Goal: Task Accomplishment & Management: Manage account settings

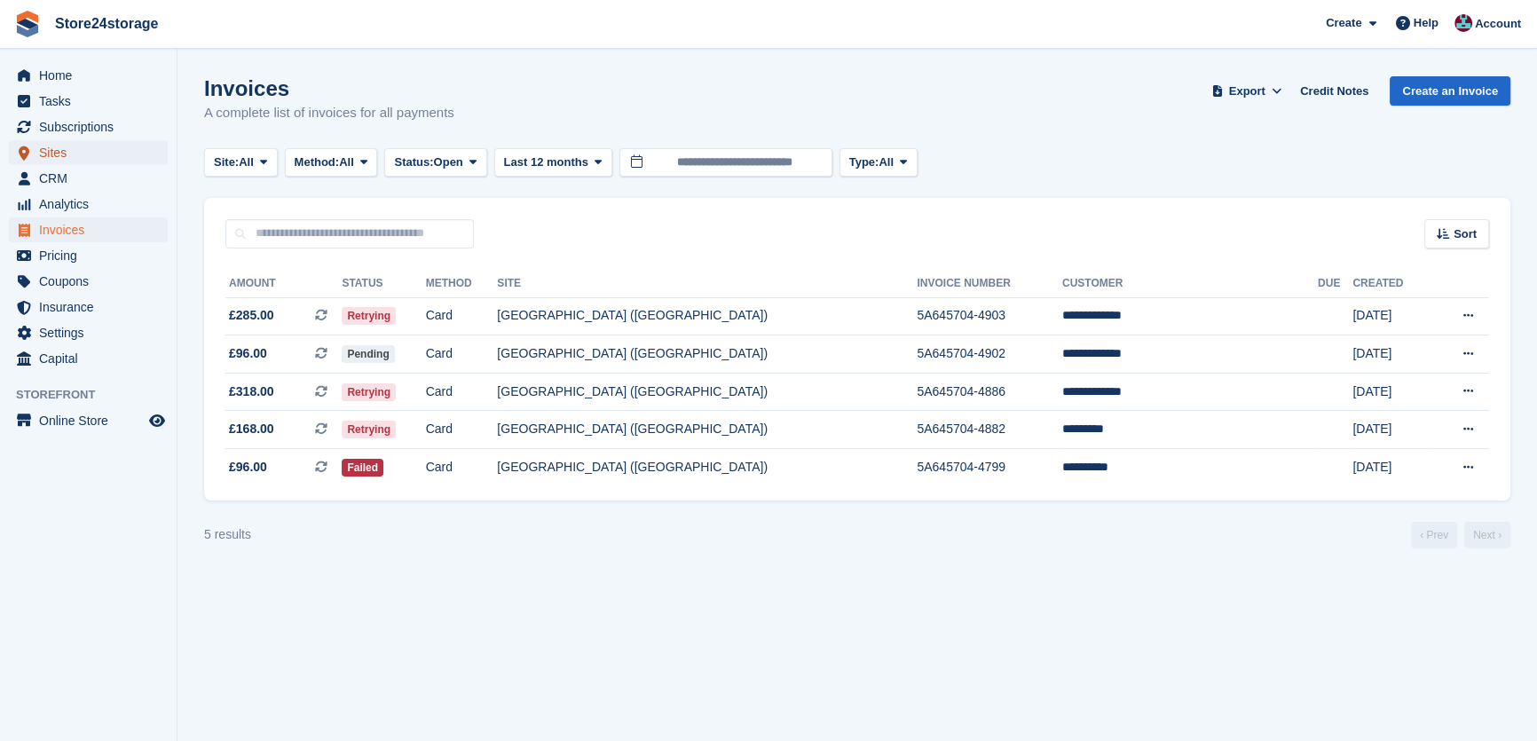
click at [94, 154] on span "Sites" at bounding box center [92, 152] width 106 height 25
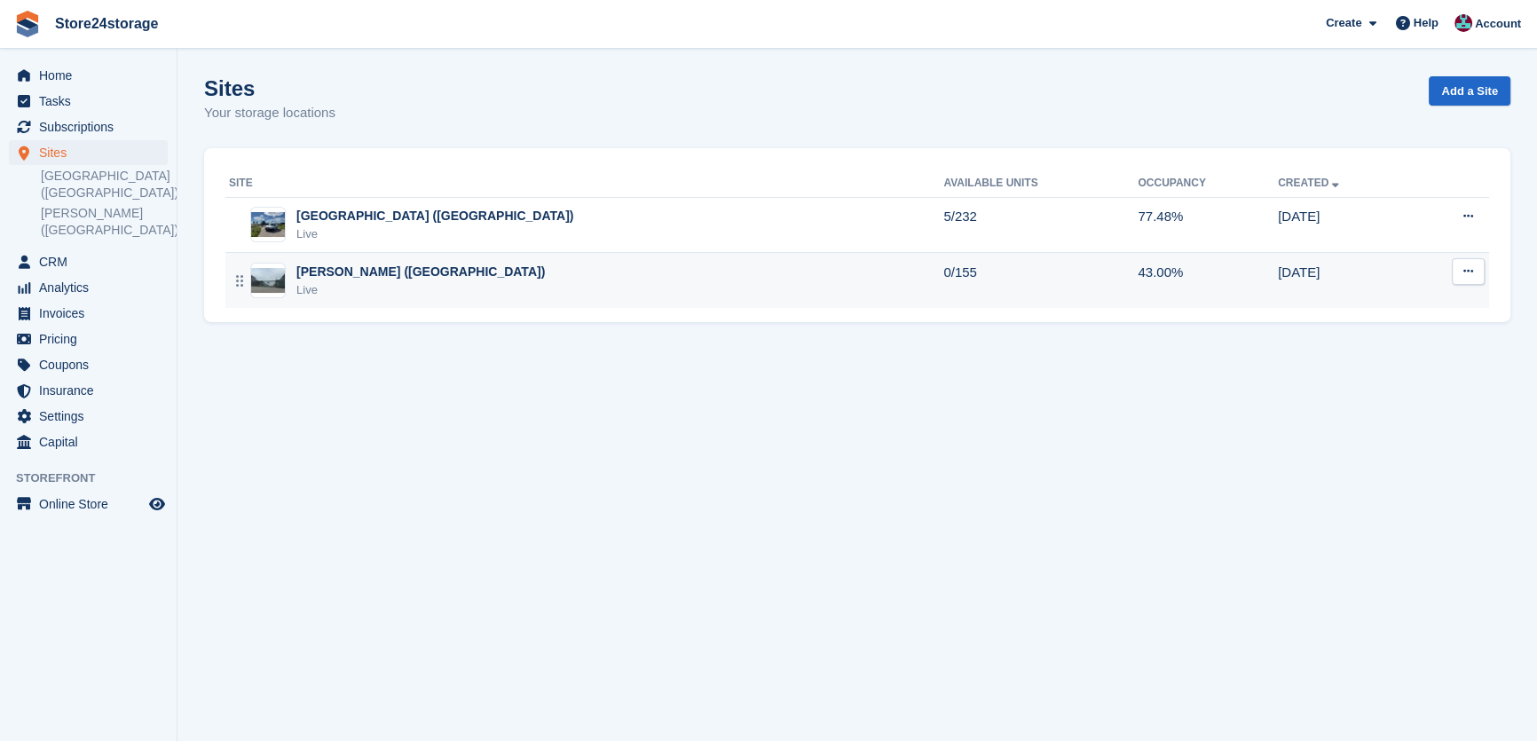
click at [645, 288] on div "Warley Brentwood (Essex) Live" at bounding box center [586, 281] width 714 height 36
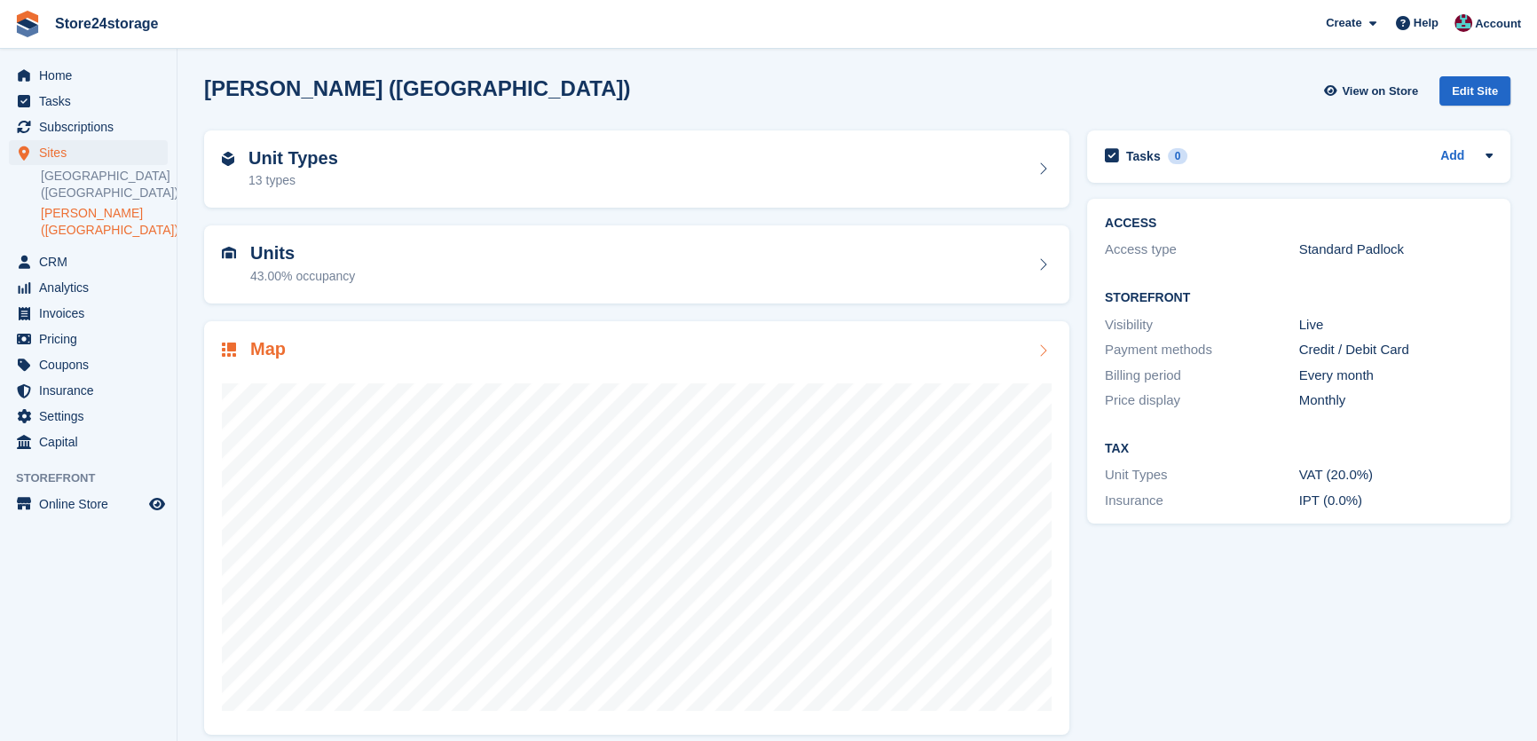
click at [358, 365] on div at bounding box center [636, 539] width 829 height 355
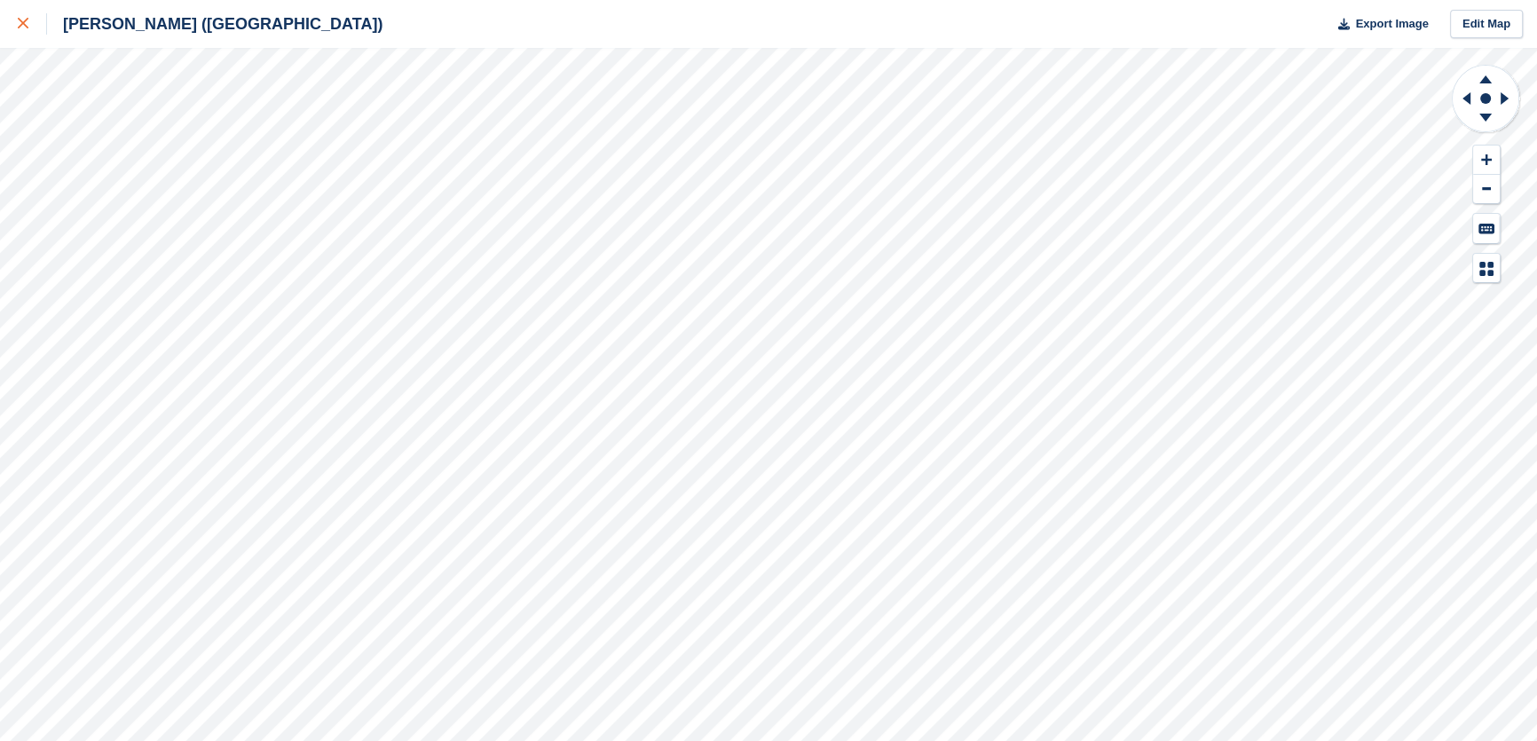
click at [19, 20] on icon at bounding box center [23, 23] width 11 height 11
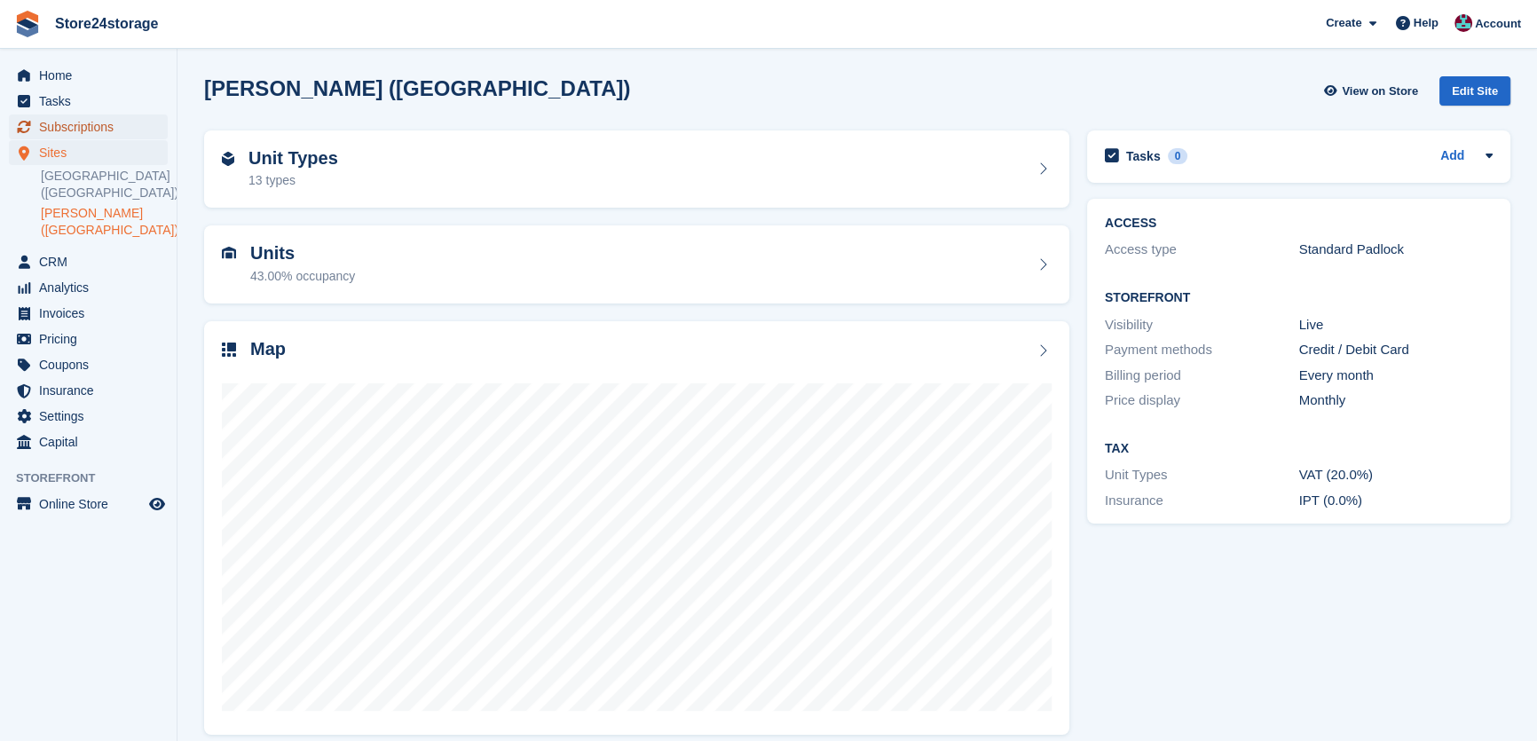
click at [88, 130] on span "Subscriptions" at bounding box center [92, 126] width 106 height 25
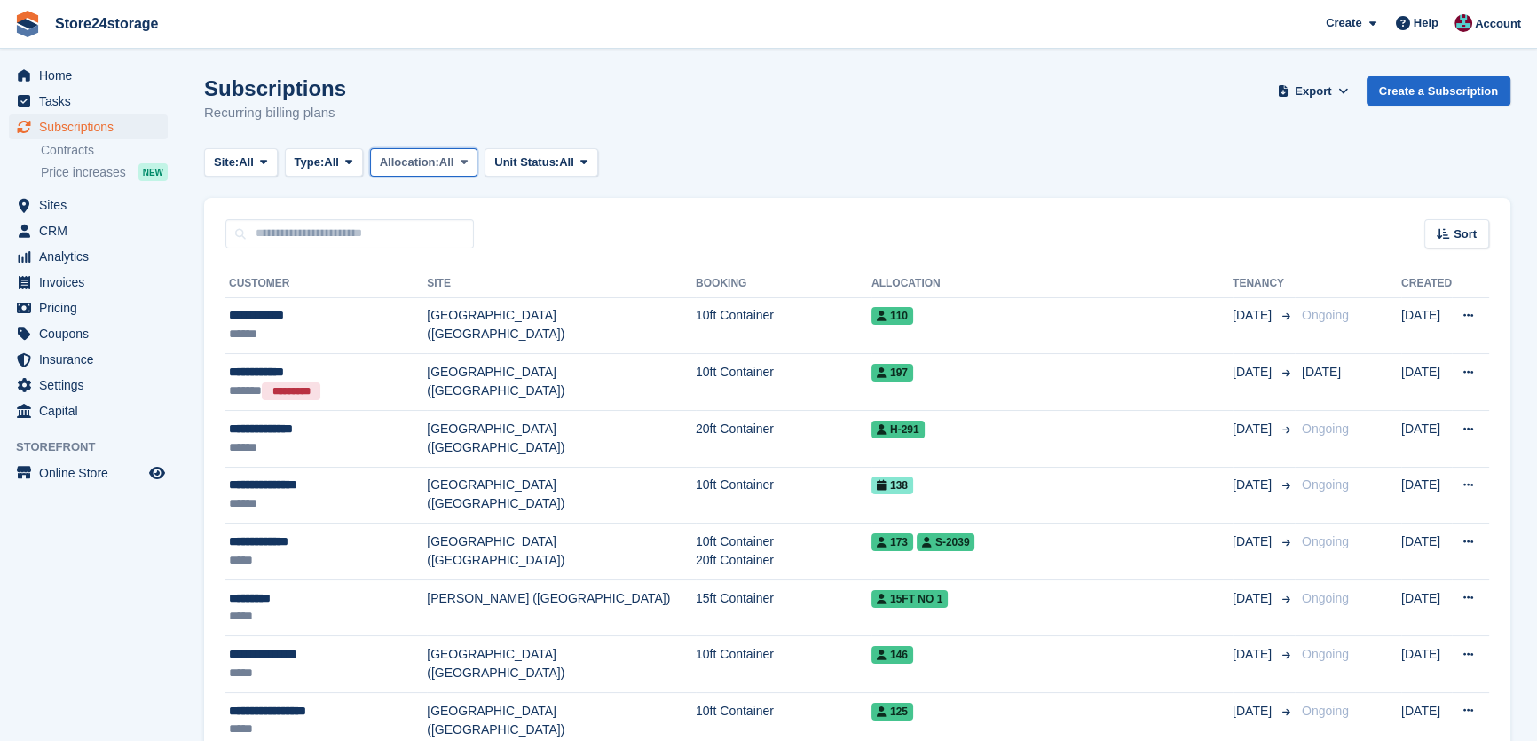
click at [411, 169] on span "Allocation:" at bounding box center [409, 162] width 59 height 18
click at [350, 161] on icon at bounding box center [348, 162] width 7 height 12
click at [341, 298] on link "Active" at bounding box center [370, 300] width 154 height 32
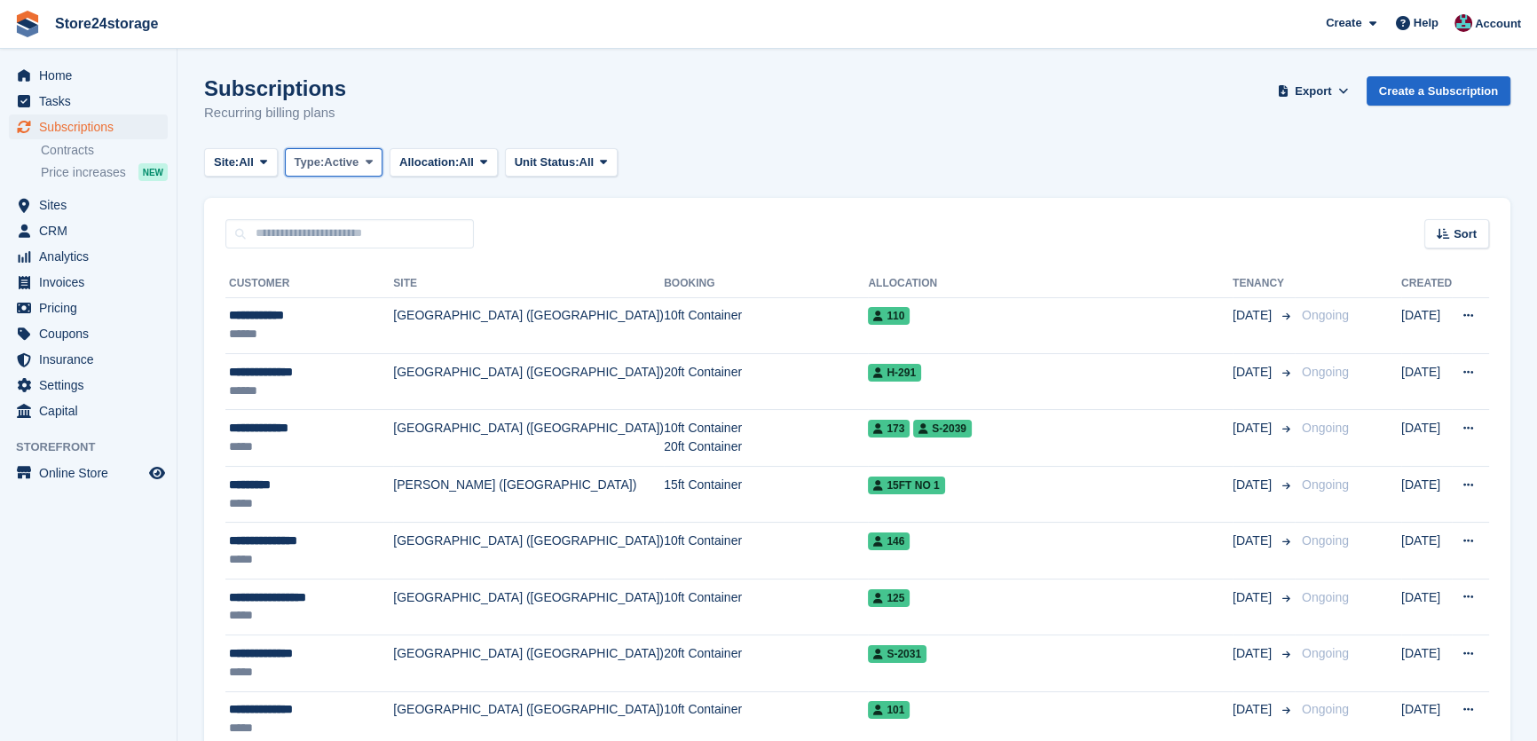
click at [337, 165] on span "Active" at bounding box center [341, 162] width 35 height 18
click at [341, 294] on link "Active" at bounding box center [370, 300] width 154 height 32
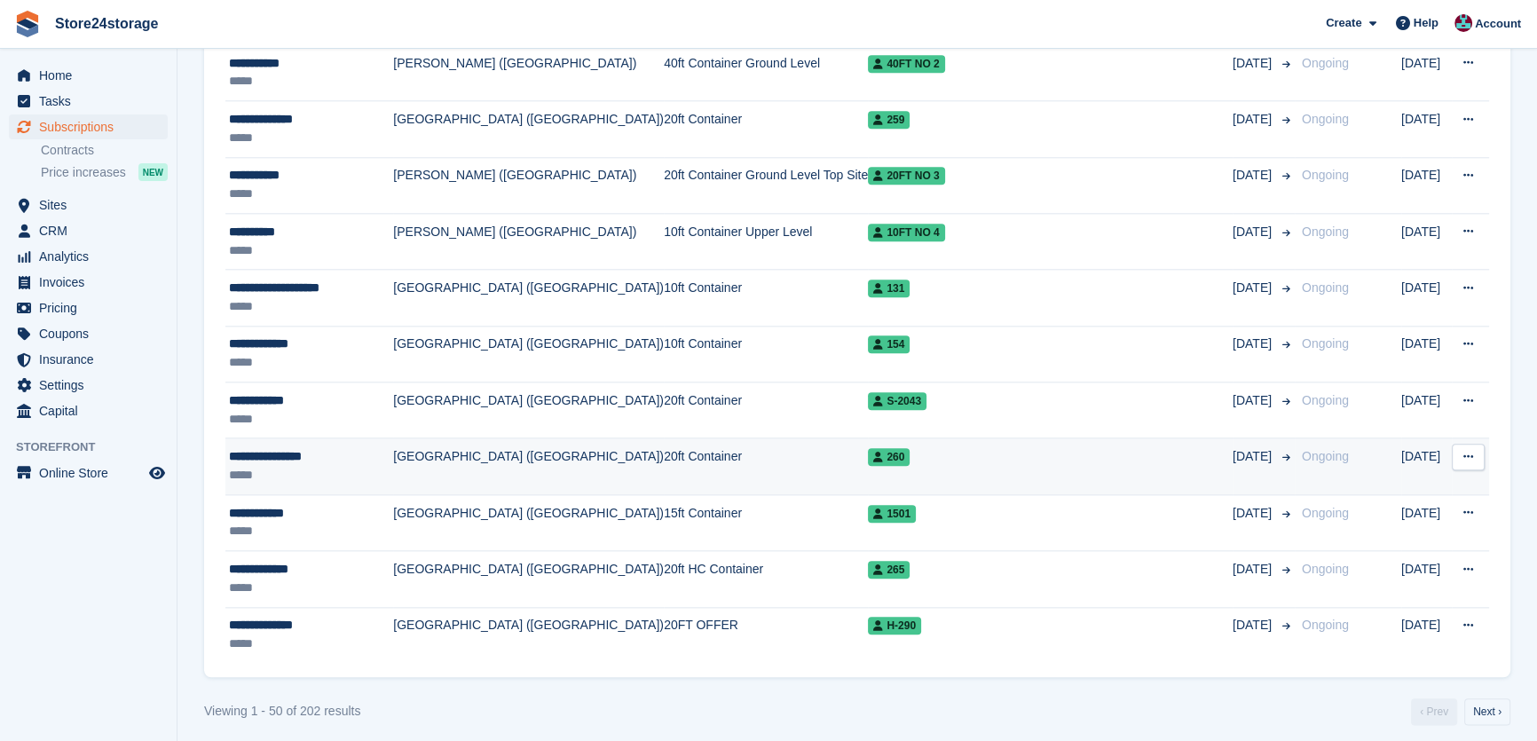
scroll to position [2460, 0]
